Goal: Communication & Community: Answer question/provide support

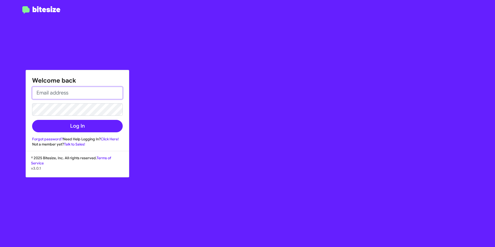
click at [72, 94] on input "email" at bounding box center [77, 93] width 91 height 12
type input "[PERSON_NAME][EMAIL_ADDRESS][PERSON_NAME][PERSON_NAME][DOMAIN_NAME]"
click at [32, 120] on button "Log In" at bounding box center [77, 126] width 91 height 12
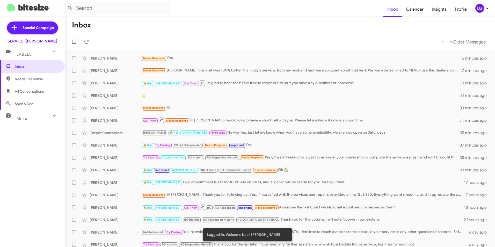
click at [156, 58] on span "Needs Response" at bounding box center [154, 57] width 22 height 3
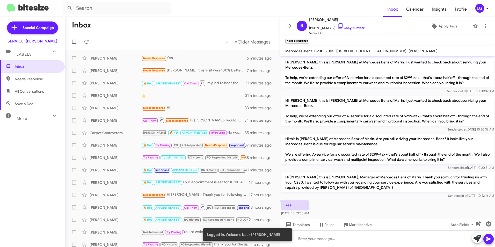
scroll to position [142, 0]
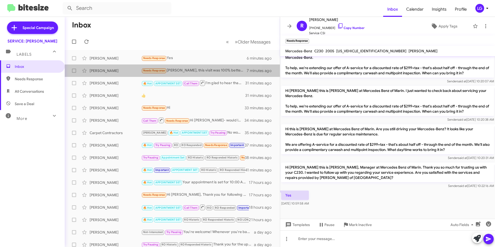
click at [173, 66] on div "[PERSON_NAME] Needs Response [PERSON_NAME], this visit was 100% better than Jul…" at bounding box center [172, 70] width 207 height 10
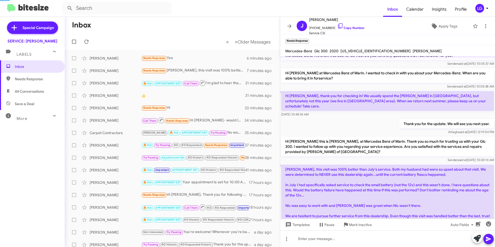
scroll to position [158, 0]
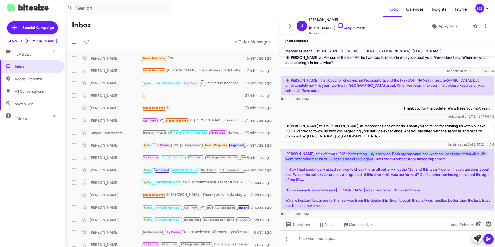
drag, startPoint x: 343, startPoint y: 145, endPoint x: 377, endPoint y: 150, distance: 34.2
click at [377, 150] on p "[PERSON_NAME], this visit was 100% better than July's service. Both my husband …" at bounding box center [387, 179] width 213 height 61
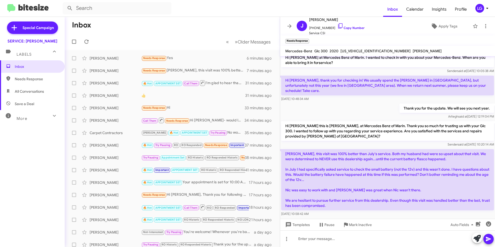
drag, startPoint x: 377, startPoint y: 150, endPoint x: 395, endPoint y: 156, distance: 19.4
click at [395, 156] on p "[PERSON_NAME], this visit was 100% better than July's service. Both my husband …" at bounding box center [387, 179] width 213 height 61
drag, startPoint x: 350, startPoint y: 147, endPoint x: 388, endPoint y: 153, distance: 38.3
click at [388, 153] on p "[PERSON_NAME], this visit was 100% better than July's service. Both my husband …" at bounding box center [387, 179] width 213 height 61
drag, startPoint x: 388, startPoint y: 153, endPoint x: 408, endPoint y: 158, distance: 20.3
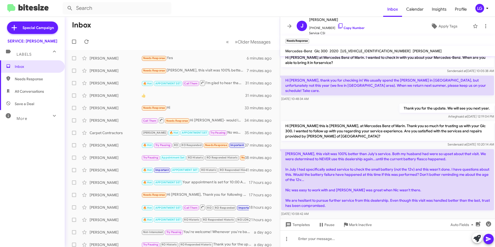
click at [408, 158] on p "[PERSON_NAME], this visit was 100% better than July's service. Both my husband …" at bounding box center [387, 179] width 213 height 61
drag, startPoint x: 373, startPoint y: 147, endPoint x: 423, endPoint y: 154, distance: 51.0
click at [423, 154] on p "[PERSON_NAME], this visit was 100% better than July's service. Both my husband …" at bounding box center [387, 179] width 213 height 61
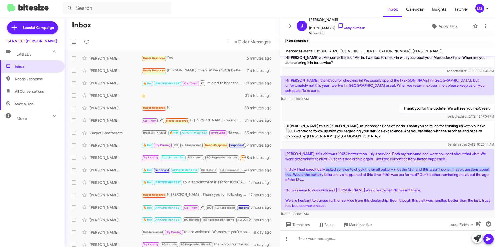
drag, startPoint x: 423, startPoint y: 154, endPoint x: 348, endPoint y: 163, distance: 75.3
click at [348, 163] on p "[PERSON_NAME], this visit was 100% better than July's service. Both my husband …" at bounding box center [387, 179] width 213 height 61
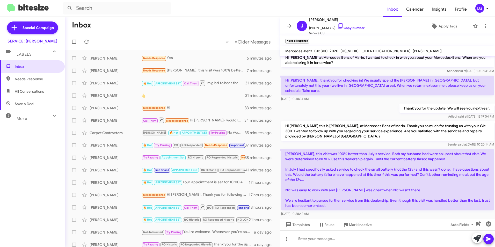
drag, startPoint x: 348, startPoint y: 163, endPoint x: 356, endPoint y: 170, distance: 10.4
click at [356, 170] on p "[PERSON_NAME], this visit was 100% better than July's service. Both my husband …" at bounding box center [387, 179] width 213 height 61
drag, startPoint x: 306, startPoint y: 169, endPoint x: 329, endPoint y: 168, distance: 23.6
click at [329, 168] on p "[PERSON_NAME], this visit was 100% better than July's service. Both my husband …" at bounding box center [387, 179] width 213 height 61
drag, startPoint x: 329, startPoint y: 168, endPoint x: 404, endPoint y: 162, distance: 75.0
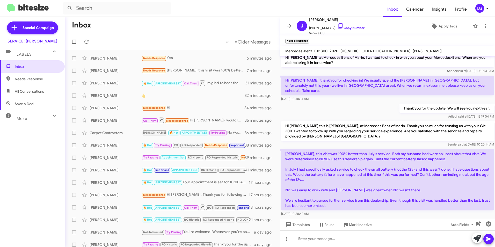
click at [404, 162] on p "[PERSON_NAME], this visit was 100% better than July's service. Both my husband …" at bounding box center [387, 179] width 213 height 61
drag, startPoint x: 414, startPoint y: 164, endPoint x: 438, endPoint y: 167, distance: 24.6
click at [438, 167] on p "[PERSON_NAME], this visit was 100% better than July's service. Both my husband …" at bounding box center [387, 179] width 213 height 61
drag, startPoint x: 438, startPoint y: 167, endPoint x: 473, endPoint y: 180, distance: 36.5
click at [473, 180] on p "[PERSON_NAME], this visit was 100% better than July's service. Both my husband …" at bounding box center [387, 179] width 213 height 61
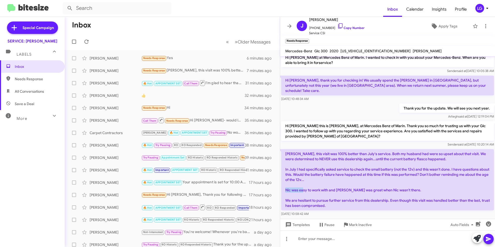
drag, startPoint x: 304, startPoint y: 178, endPoint x: 322, endPoint y: 180, distance: 18.2
click at [322, 180] on p "[PERSON_NAME], this visit was 100% better than July's service. Both my husband …" at bounding box center [387, 179] width 213 height 61
drag, startPoint x: 322, startPoint y: 180, endPoint x: 366, endPoint y: 189, distance: 45.7
click at [366, 189] on p "[PERSON_NAME], this visit was 100% better than July's service. Both my husband …" at bounding box center [387, 179] width 213 height 61
click at [216, 121] on div "Call Them Needs Response Hi [PERSON_NAME]- would love to have a short call with…" at bounding box center [192, 120] width 103 height 6
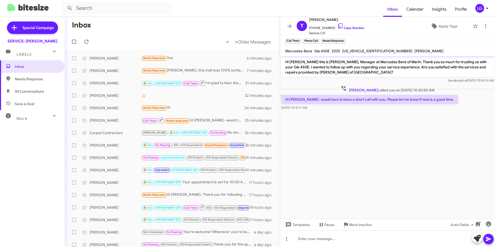
click at [108, 156] on div "[PERSON_NAME]" at bounding box center [116, 157] width 52 height 5
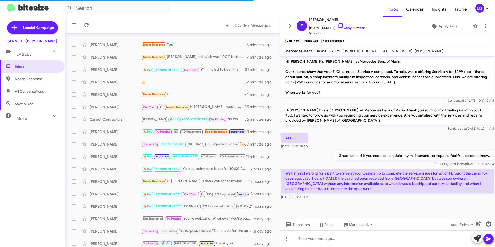
scroll to position [26, 0]
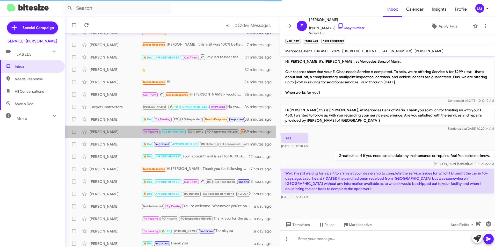
click at [123, 136] on div "[PERSON_NAME] Try Pausing Appointment Set RO Historic RO Responded Historic Nee…" at bounding box center [172, 132] width 207 height 10
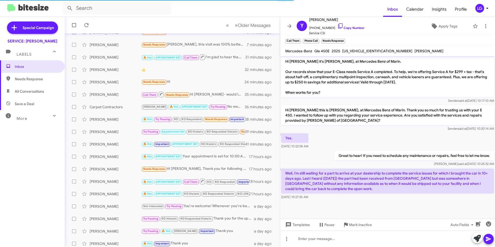
click at [126, 145] on div "[PERSON_NAME]" at bounding box center [116, 144] width 52 height 5
click at [114, 170] on div "[PERSON_NAME]" at bounding box center [116, 168] width 52 height 5
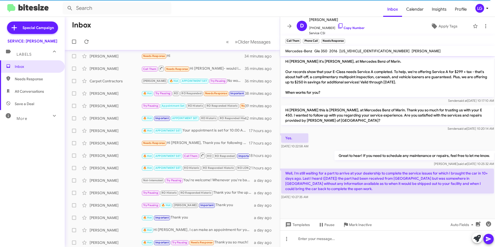
scroll to position [26, 0]
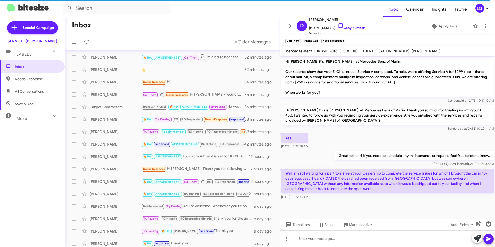
click at [140, 205] on div "[PERSON_NAME]" at bounding box center [116, 206] width 52 height 5
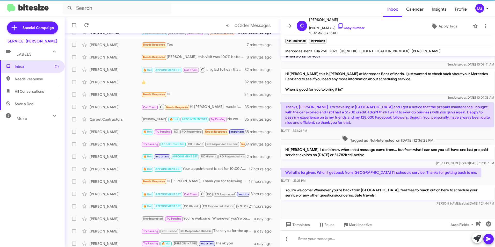
scroll to position [38, 0]
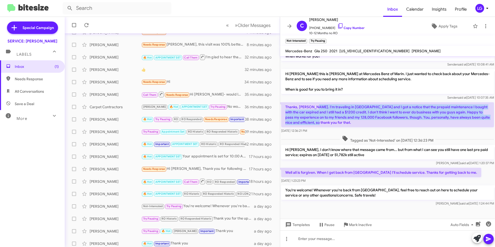
drag, startPoint x: 314, startPoint y: 109, endPoint x: 370, endPoint y: 120, distance: 56.8
click at [370, 120] on p "Thanks, [PERSON_NAME]. I'm traveling in [GEOGRAPHIC_DATA] and I got a notice th…" at bounding box center [387, 114] width 213 height 25
drag, startPoint x: 370, startPoint y: 120, endPoint x: 356, endPoint y: 126, distance: 15.3
click at [356, 126] on p "Thanks, [PERSON_NAME]. I'm traveling in [GEOGRAPHIC_DATA] and I got a notice th…" at bounding box center [387, 114] width 213 height 25
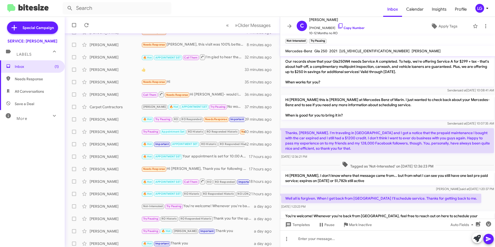
scroll to position [134, 0]
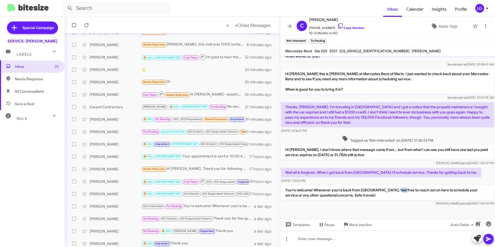
click at [409, 194] on p "You're welcome! Whenever you're back from [GEOGRAPHIC_DATA], feel free to reach…" at bounding box center [387, 192] width 213 height 14
drag, startPoint x: 409, startPoint y: 194, endPoint x: 408, endPoint y: 208, distance: 14.0
click at [408, 208] on div at bounding box center [387, 213] width 215 height 12
drag, startPoint x: 325, startPoint y: 151, endPoint x: 340, endPoint y: 152, distance: 15.1
click at [340, 152] on p "Hi [PERSON_NAME], I don't know where that message came from... but from what I …" at bounding box center [387, 152] width 213 height 14
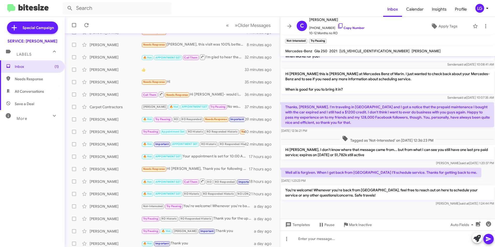
drag, startPoint x: 340, startPoint y: 152, endPoint x: 380, endPoint y: 160, distance: 40.6
click at [380, 160] on div "Hi [PERSON_NAME], I don't know where that message came from... but from what I …" at bounding box center [387, 155] width 213 height 21
drag, startPoint x: 290, startPoint y: 172, endPoint x: 366, endPoint y: 169, distance: 76.1
click at [366, 169] on p "Well all is forgiven. When I get back from [GEOGRAPHIC_DATA] I'll schedule serv…" at bounding box center [381, 172] width 200 height 9
drag, startPoint x: 366, startPoint y: 169, endPoint x: 318, endPoint y: 161, distance: 48.5
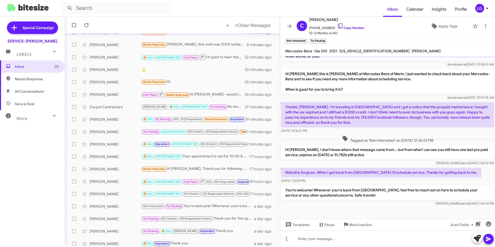
click at [318, 161] on div "[PERSON_NAME] said at [DATE] 1:20:37 PM" at bounding box center [387, 162] width 213 height 5
drag, startPoint x: 297, startPoint y: 151, endPoint x: 317, endPoint y: 152, distance: 19.4
click at [317, 152] on p "Hi [PERSON_NAME], I don't know where that message came from... but from what I …" at bounding box center [387, 152] width 213 height 14
drag, startPoint x: 317, startPoint y: 152, endPoint x: 380, endPoint y: 157, distance: 63.7
click at [380, 157] on p "Hi [PERSON_NAME], I don't know where that message came from... but from what I …" at bounding box center [387, 152] width 213 height 14
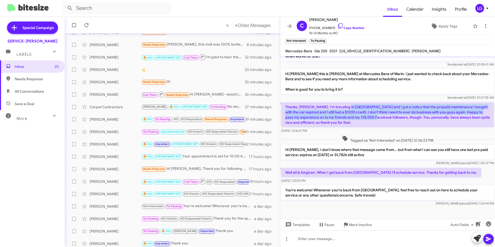
drag, startPoint x: 347, startPoint y: 104, endPoint x: 367, endPoint y: 115, distance: 23.4
click at [367, 115] on p "Thanks, [PERSON_NAME]. I'm traveling in [GEOGRAPHIC_DATA] and I got a notice th…" at bounding box center [387, 114] width 213 height 25
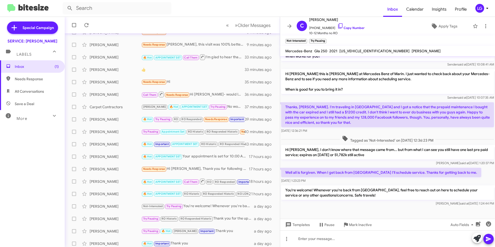
drag, startPoint x: 367, startPoint y: 115, endPoint x: 322, endPoint y: 101, distance: 47.4
click at [322, 101] on div "Hi [PERSON_NAME] this is [PERSON_NAME] at Mercedes Benz of Marin. I just wanted…" at bounding box center [387, 84] width 215 height 33
drag, startPoint x: 364, startPoint y: 109, endPoint x: 367, endPoint y: 109, distance: 3.9
click at [367, 109] on p "Thanks, [PERSON_NAME]. I'm traveling in [GEOGRAPHIC_DATA] and I got a notice th…" at bounding box center [387, 114] width 213 height 25
drag, startPoint x: 367, startPoint y: 109, endPoint x: 406, endPoint y: 121, distance: 40.4
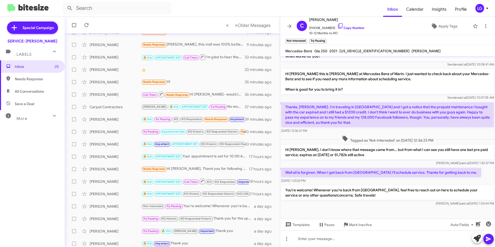
click at [406, 121] on p "Thanks, [PERSON_NAME]. I'm traveling in [GEOGRAPHIC_DATA] and I got a notice th…" at bounding box center [387, 114] width 213 height 25
drag, startPoint x: 321, startPoint y: 111, endPoint x: 355, endPoint y: 109, distance: 34.7
click at [355, 109] on p "Thanks, [PERSON_NAME]. I'm traveling in [GEOGRAPHIC_DATA] and I got a notice th…" at bounding box center [387, 114] width 213 height 25
drag, startPoint x: 355, startPoint y: 109, endPoint x: 384, endPoint y: 120, distance: 30.0
click at [384, 120] on p "Thanks, [PERSON_NAME]. I'm traveling in [GEOGRAPHIC_DATA] and I got a notice th…" at bounding box center [387, 114] width 213 height 25
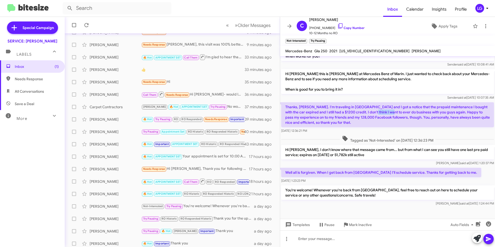
drag, startPoint x: 366, startPoint y: 109, endPoint x: 387, endPoint y: 113, distance: 20.8
click at [387, 113] on p "Thanks, [PERSON_NAME]. I'm traveling in [GEOGRAPHIC_DATA] and I got a notice th…" at bounding box center [387, 114] width 213 height 25
drag, startPoint x: 387, startPoint y: 113, endPoint x: 410, endPoint y: 130, distance: 28.5
click at [410, 130] on div "[DATE] 12:36:21 PM" at bounding box center [387, 130] width 213 height 5
drag, startPoint x: 366, startPoint y: 155, endPoint x: 392, endPoint y: 155, distance: 25.9
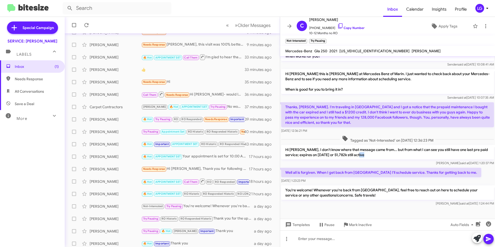
click at [392, 155] on p "Hi [PERSON_NAME], I don't know where that message came from... but from what I …" at bounding box center [387, 152] width 213 height 14
drag, startPoint x: 392, startPoint y: 155, endPoint x: 395, endPoint y: 161, distance: 7.3
click at [395, 161] on div "[PERSON_NAME] said at [DATE] 1:20:37 PM" at bounding box center [387, 162] width 213 height 5
drag, startPoint x: 391, startPoint y: 151, endPoint x: 465, endPoint y: 153, distance: 74.0
click at [465, 153] on p "Hi [PERSON_NAME], I don't know where that message came from... but from what I …" at bounding box center [387, 152] width 213 height 14
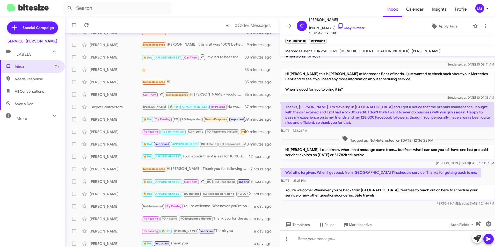
drag, startPoint x: 465, startPoint y: 153, endPoint x: 380, endPoint y: 160, distance: 85.2
click at [380, 160] on div "Hi [PERSON_NAME], I don't know where that message came from... but from what I …" at bounding box center [387, 155] width 213 height 21
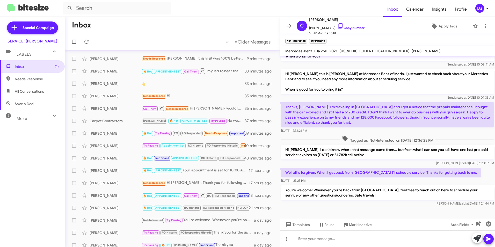
scroll to position [0, 0]
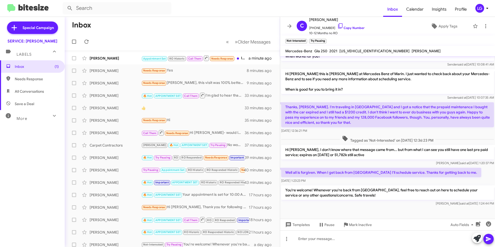
click at [116, 57] on div "[PERSON_NAME]" at bounding box center [116, 58] width 52 height 5
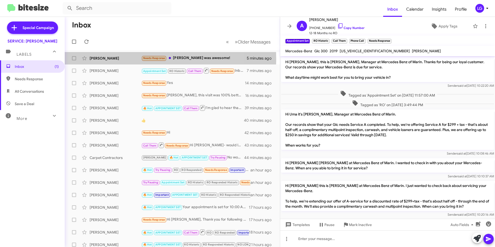
click at [128, 59] on div "[PERSON_NAME]" at bounding box center [116, 58] width 52 height 5
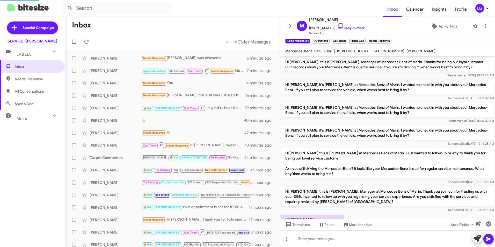
scroll to position [21, 0]
